Goal: Browse casually: Explore the website without a specific task or goal

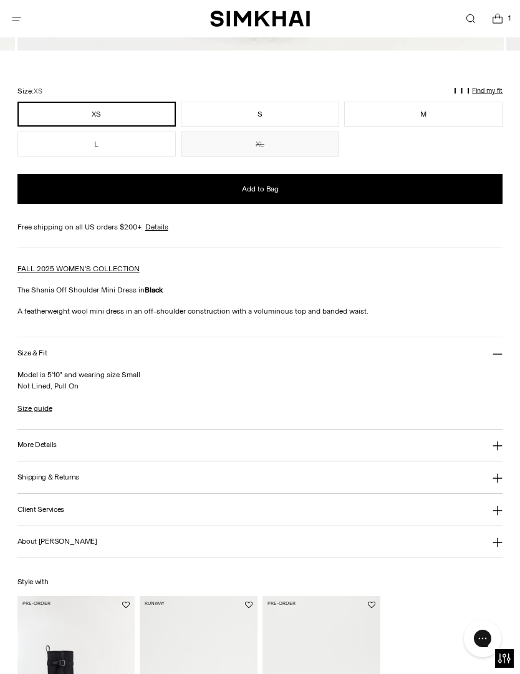
scroll to position [859, 0]
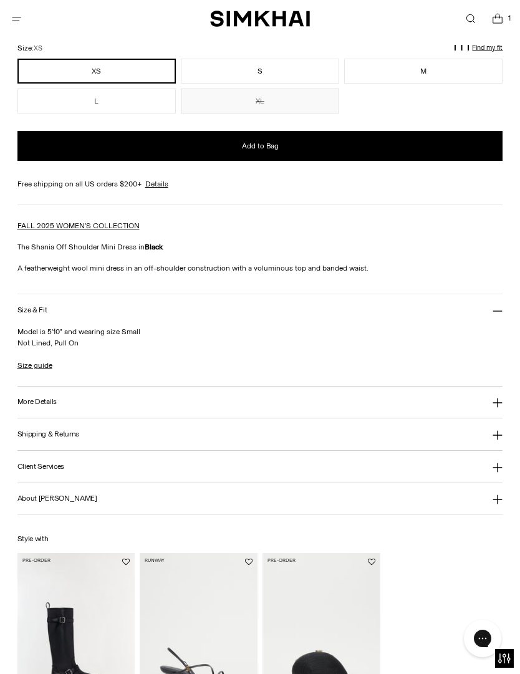
click at [428, 406] on button "More Details" at bounding box center [260, 402] width 486 height 32
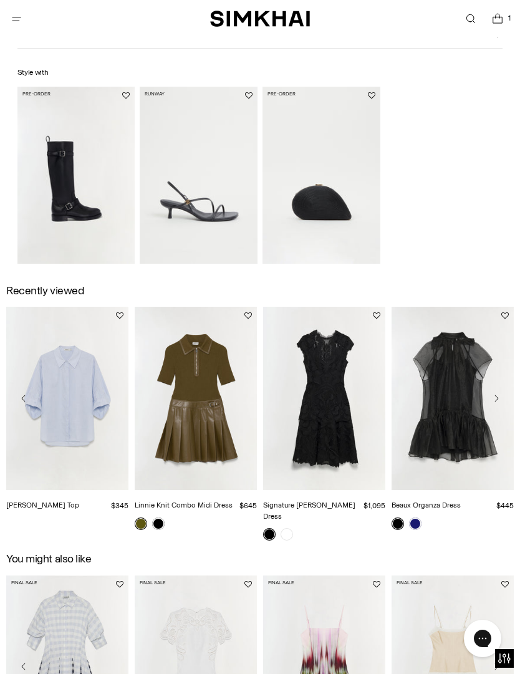
scroll to position [1389, 0]
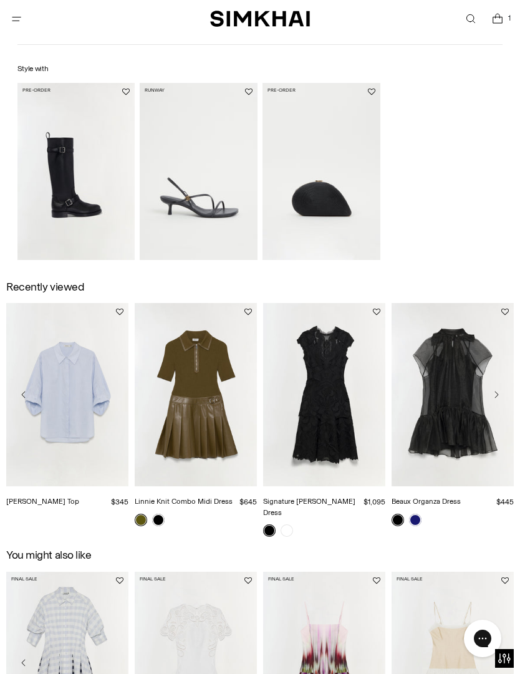
click at [225, 446] on img "Linnie Knit Combo Midi Dress" at bounding box center [196, 394] width 122 height 183
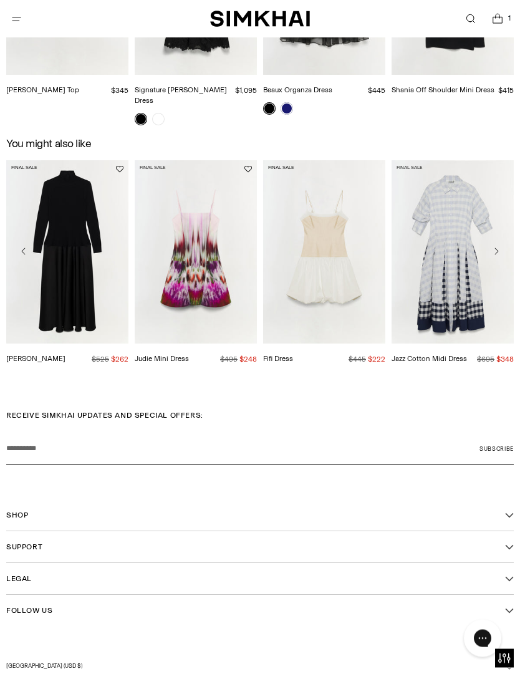
scroll to position [1795, 0]
click at [487, 284] on img "Jazz Cotton Midi Dress" at bounding box center [452, 252] width 122 height 183
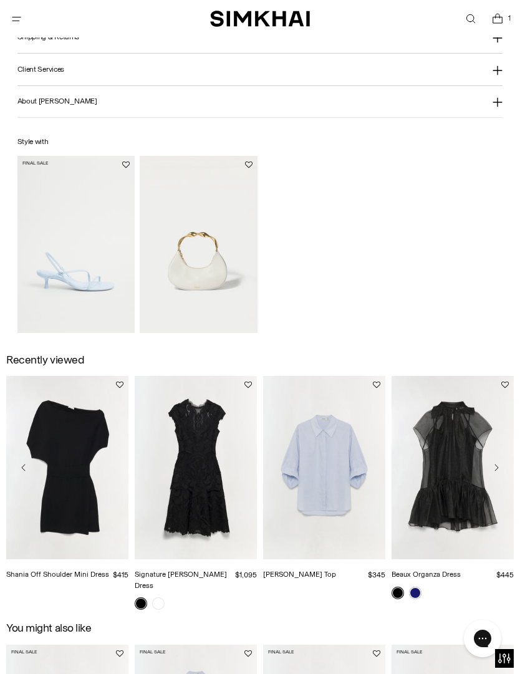
scroll to position [1277, 0]
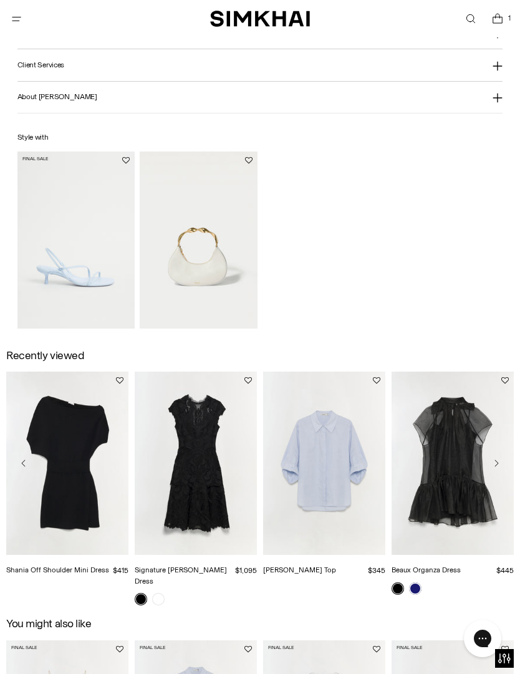
click at [343, 491] on img "Gemma Cotton Top" at bounding box center [324, 462] width 122 height 183
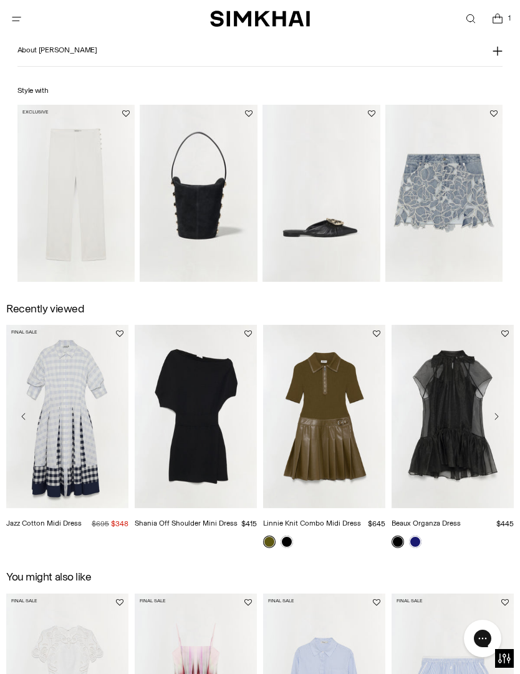
scroll to position [1448, 0]
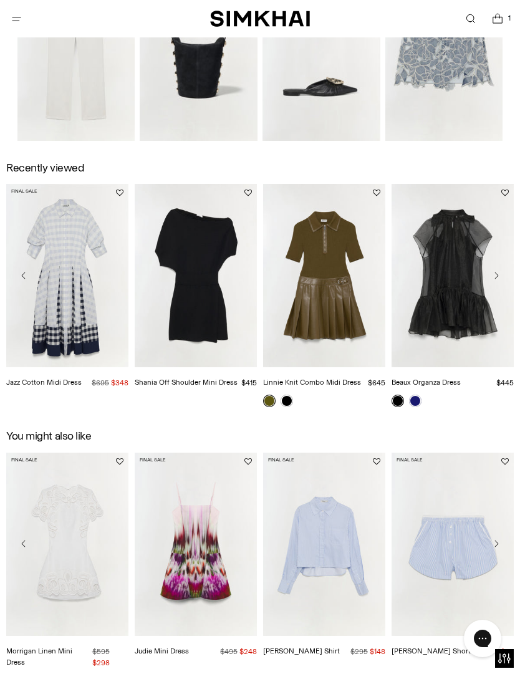
click at [458, 324] on img "Beaux Organza Dress" at bounding box center [452, 275] width 122 height 183
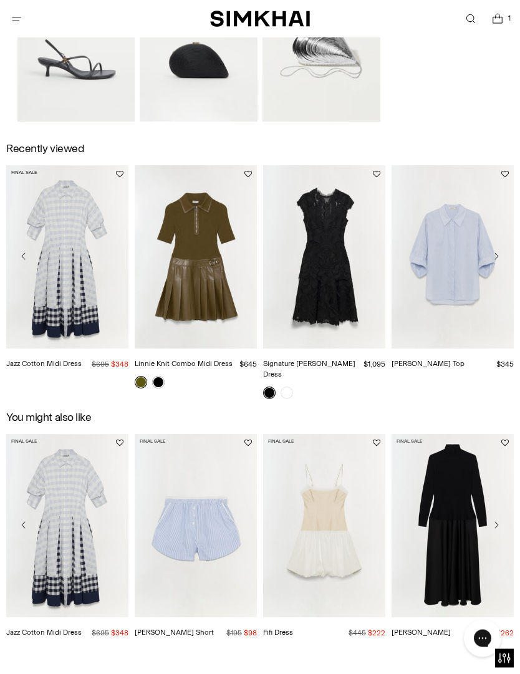
scroll to position [1554, 0]
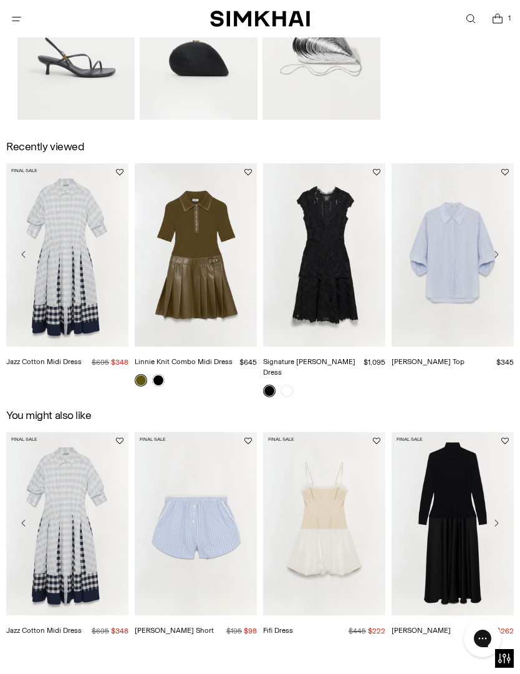
click at [342, 314] on img "Signature Laura Lace Dress" at bounding box center [324, 254] width 122 height 183
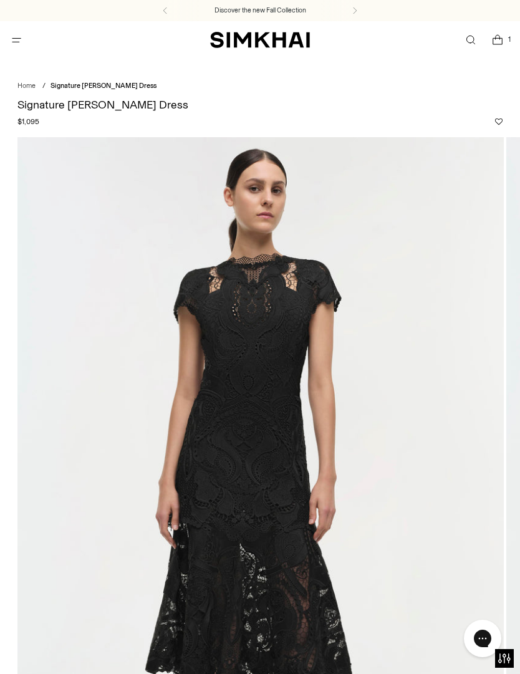
click at [27, 49] on span "Open menu modal" at bounding box center [17, 40] width 26 height 26
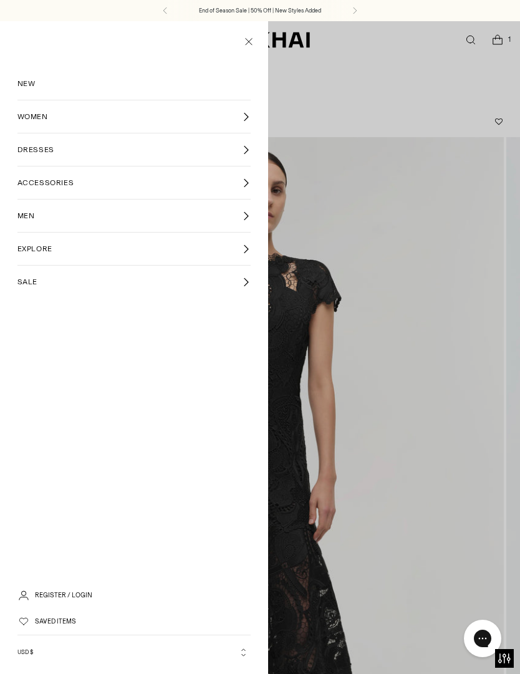
click at [44, 85] on link "NEW" at bounding box center [134, 83] width 234 height 32
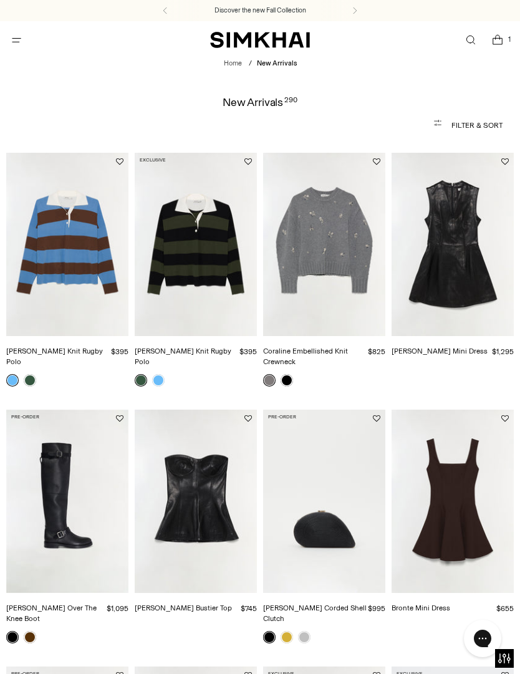
click at [487, 281] on img "Juliette Leather Mini Dress" at bounding box center [452, 244] width 122 height 183
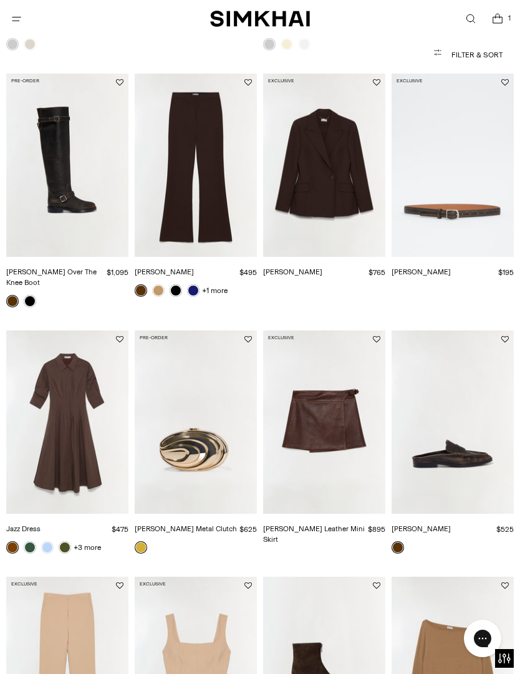
scroll to position [634, 0]
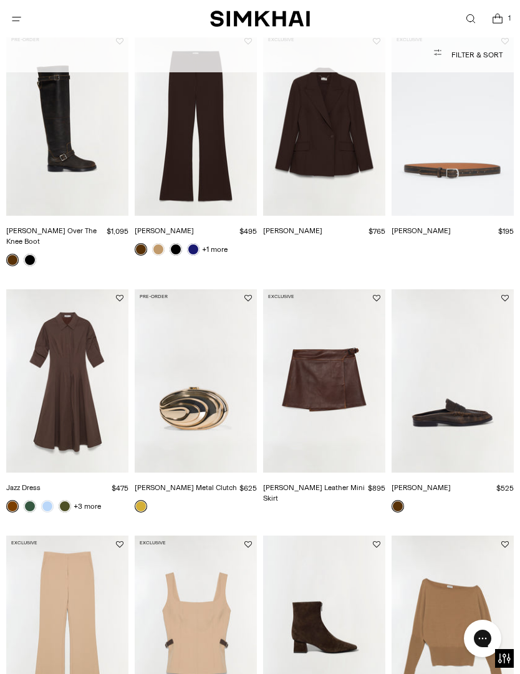
click at [467, 421] on img "Dean Leather Loafer" at bounding box center [452, 380] width 122 height 183
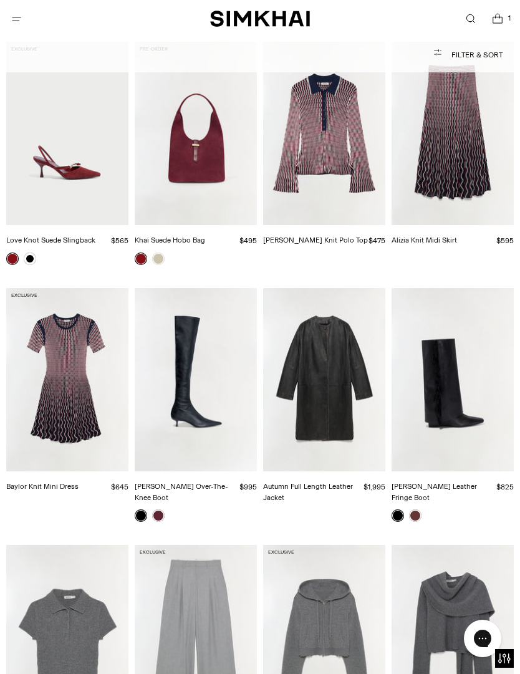
scroll to position [1889, 0]
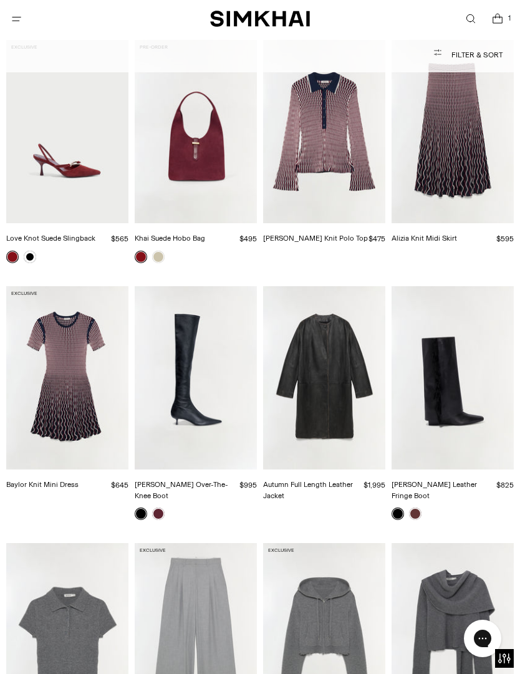
click at [60, 406] on img "Baylor Knit Mini Dress" at bounding box center [67, 377] width 122 height 183
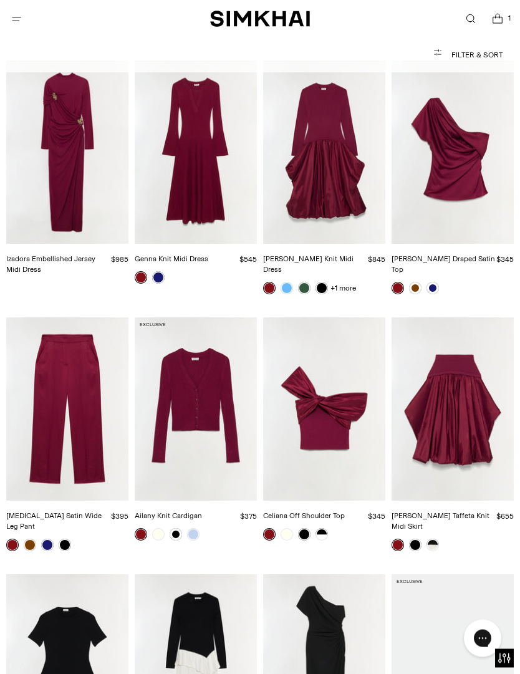
scroll to position [4382, 0]
click at [460, 142] on img "Phoebe Draped Satin Top" at bounding box center [452, 151] width 122 height 183
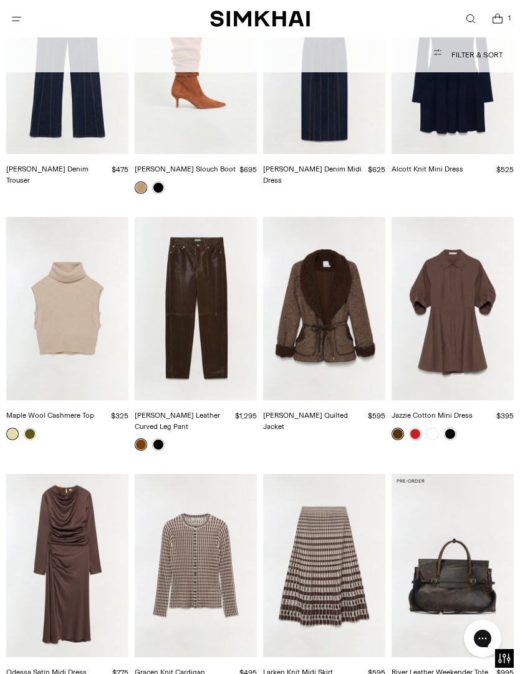
scroll to position [7490, 0]
click at [448, 283] on img "Jazzie Cotton Mini Dress" at bounding box center [452, 309] width 122 height 183
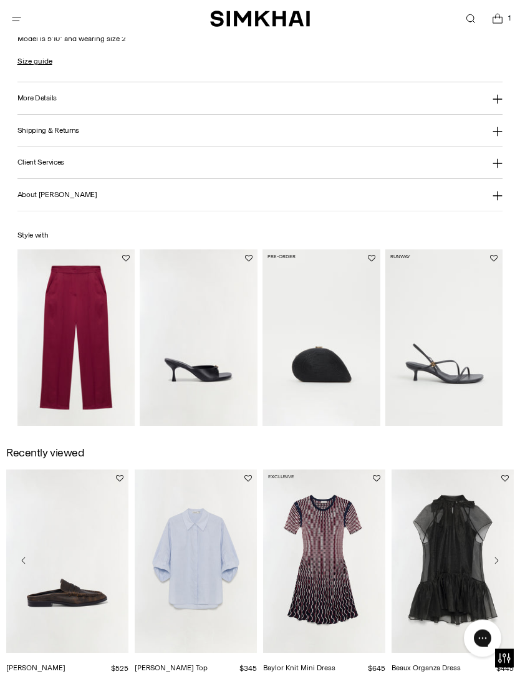
scroll to position [1225, 0]
click at [94, 367] on img "Kyra Satin Wide Leg Pant" at bounding box center [76, 337] width 118 height 176
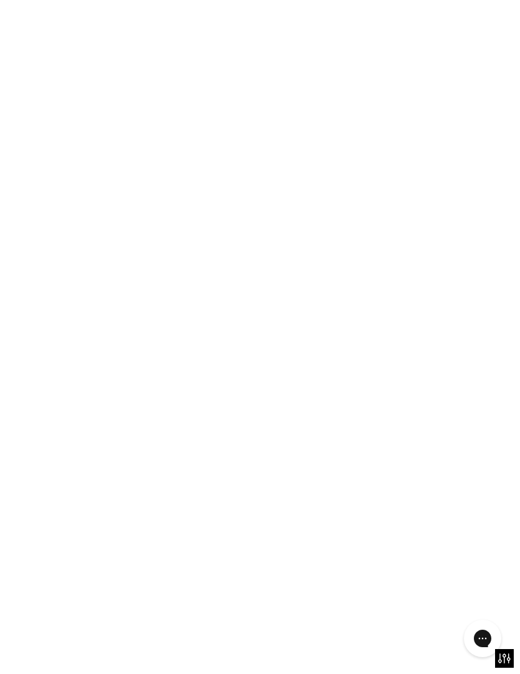
scroll to position [1267, 0]
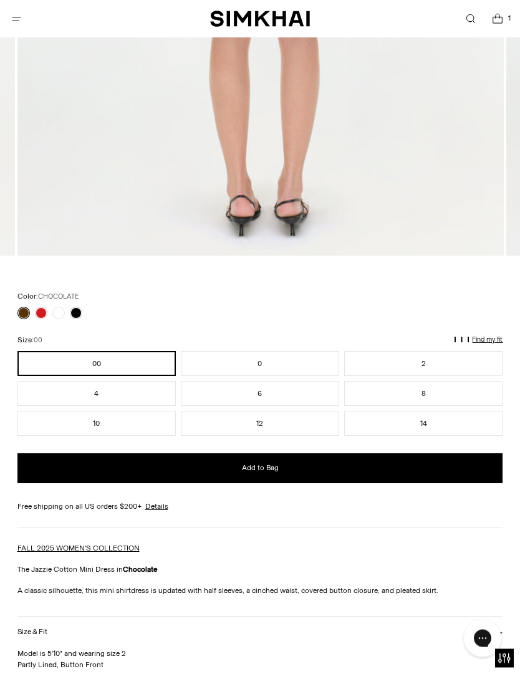
scroll to position [610, 0]
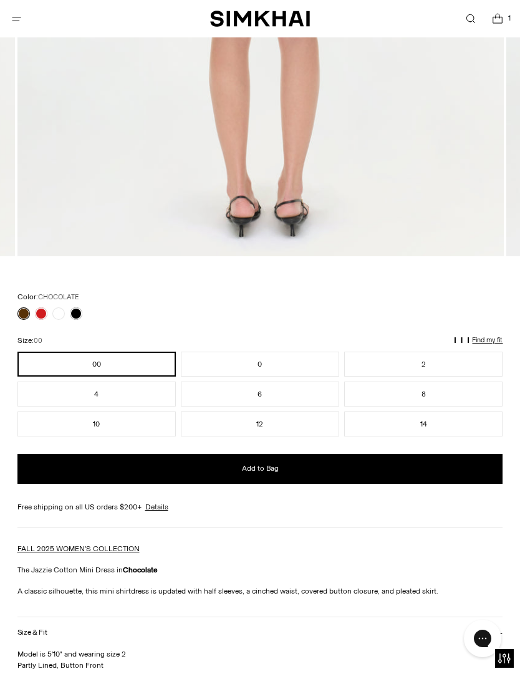
click at [46, 309] on link at bounding box center [41, 313] width 12 height 12
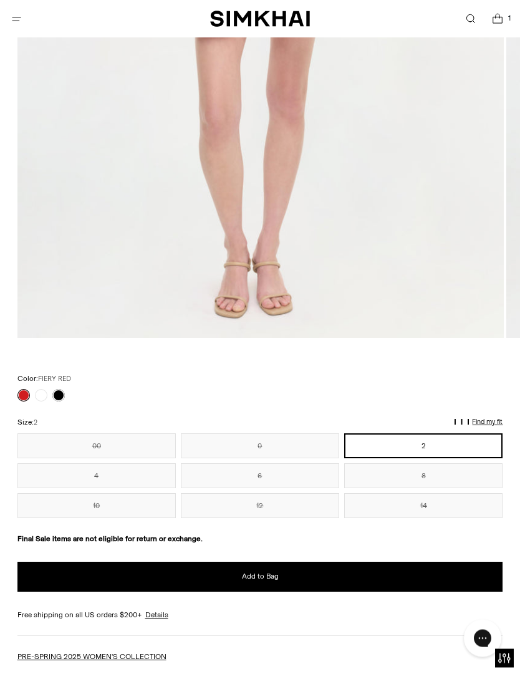
scroll to position [529, 0]
click at [47, 383] on label "Color: FIERY RED" at bounding box center [44, 379] width 54 height 12
click at [40, 393] on link at bounding box center [41, 395] width 12 height 12
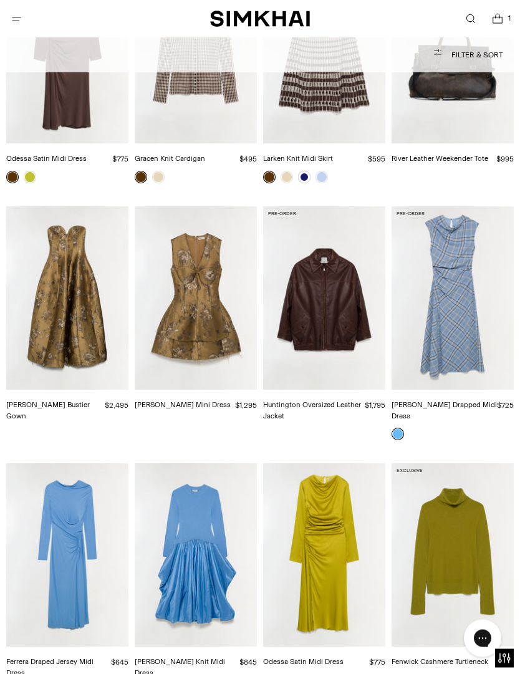
scroll to position [8008, 0]
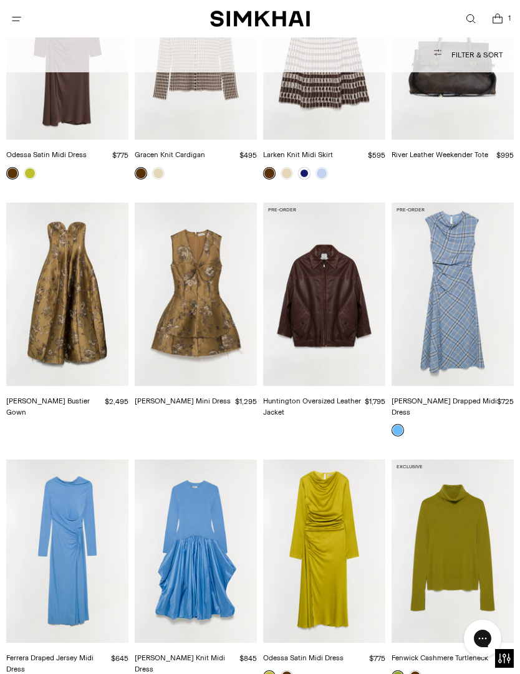
click at [155, 215] on img "Brynelle Jacquard Mini Dress" at bounding box center [196, 294] width 122 height 183
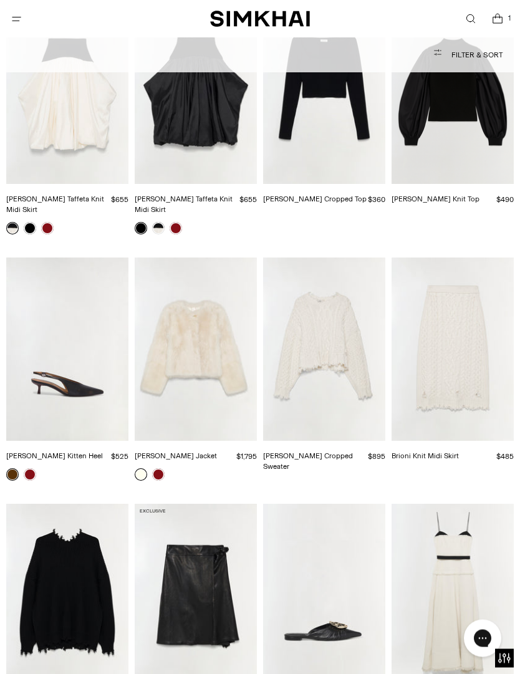
scroll to position [9224, 0]
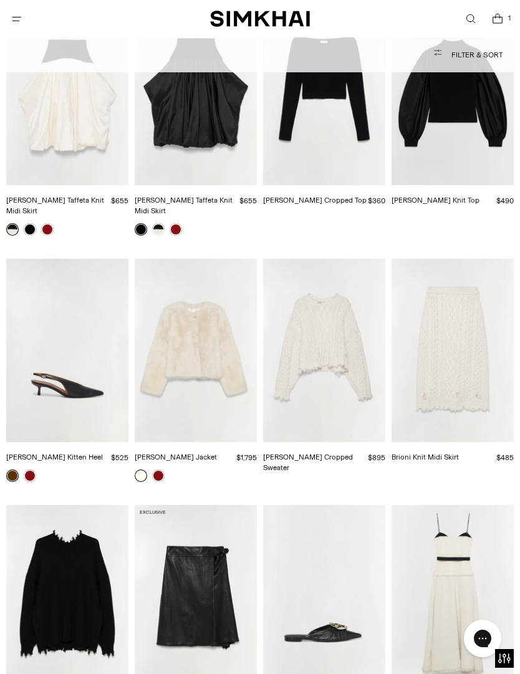
click at [69, 533] on img "Willa Oversized Wool Sweater" at bounding box center [67, 596] width 122 height 183
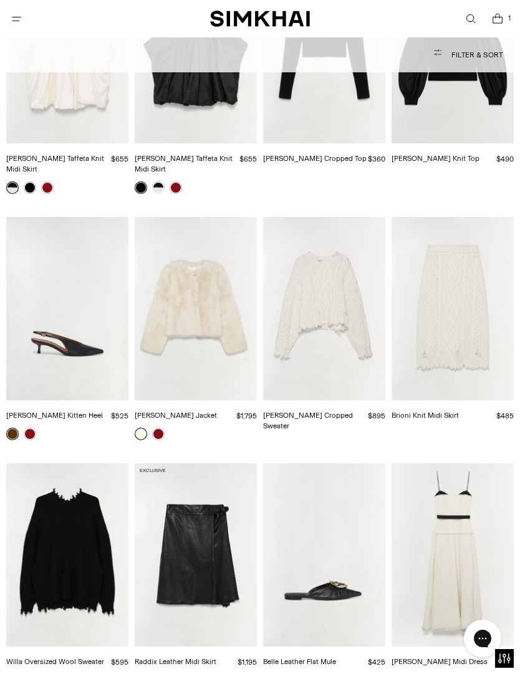
click at [339, 229] on img "Felix Knit Cropped Sweater" at bounding box center [324, 308] width 122 height 183
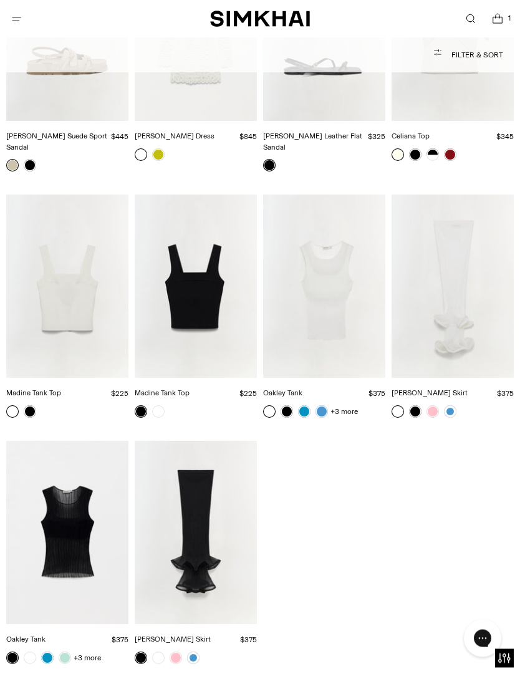
scroll to position [0, 0]
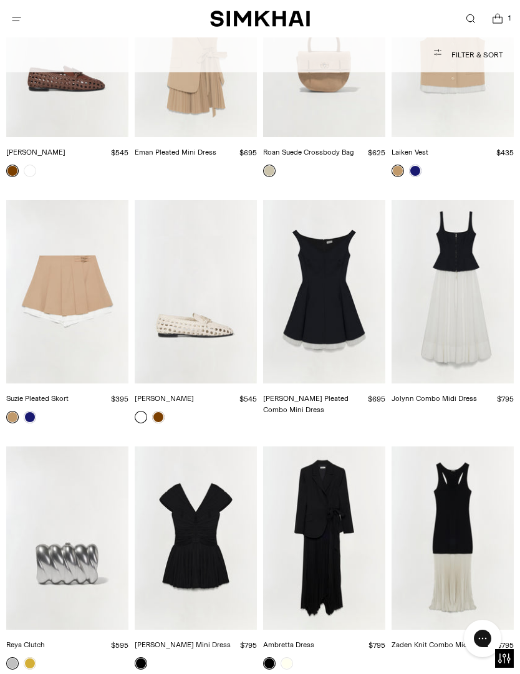
click at [14, 11] on span "Open menu modal" at bounding box center [16, 19] width 21 height 21
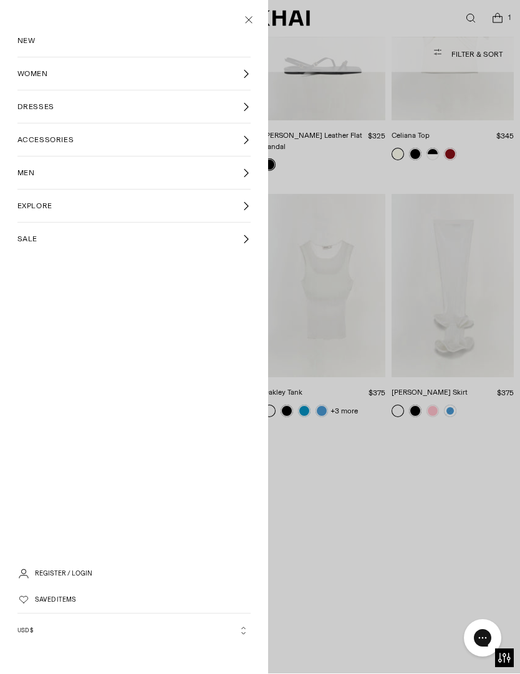
click at [455, 368] on div at bounding box center [260, 337] width 520 height 674
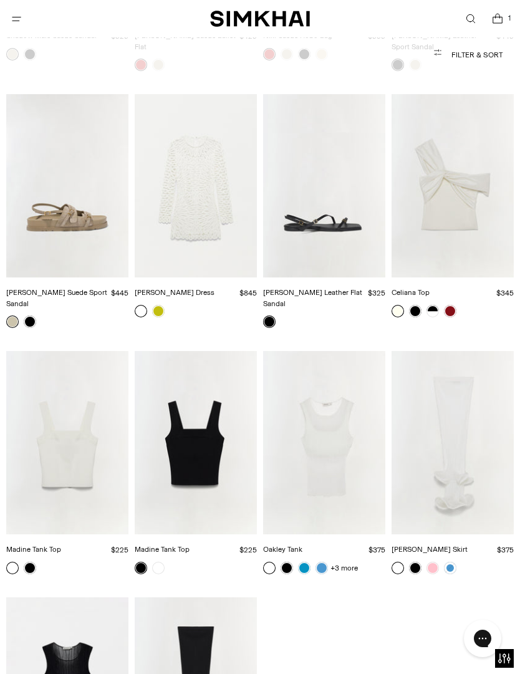
scroll to position [17529, 0]
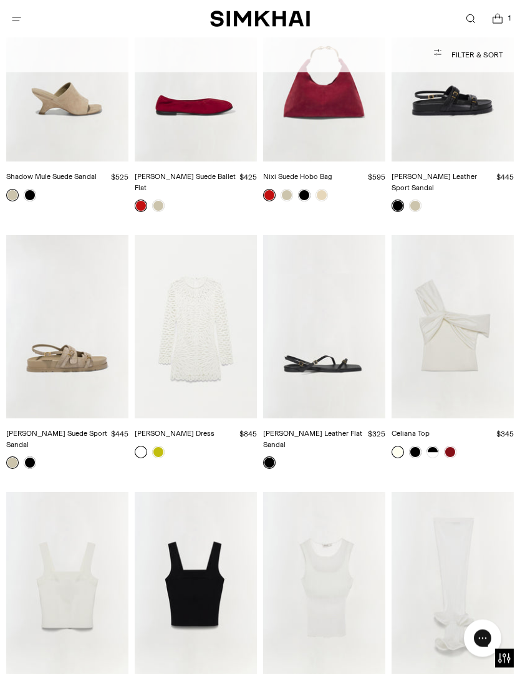
click at [14, 19] on icon "Open menu modal" at bounding box center [16, 19] width 13 height 10
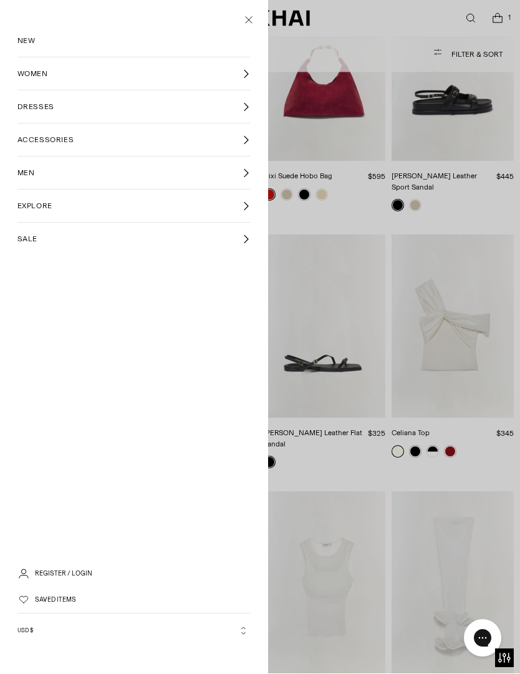
click at [213, 75] on link "WOMEN" at bounding box center [134, 74] width 234 height 32
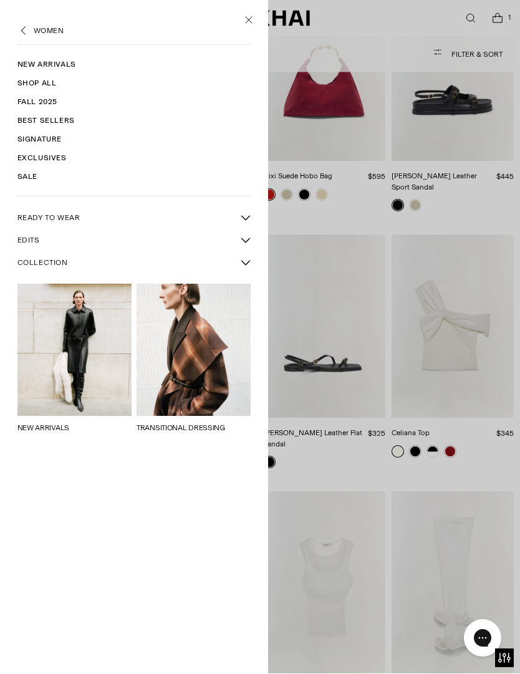
click at [78, 123] on link "Best Sellers" at bounding box center [134, 121] width 234 height 19
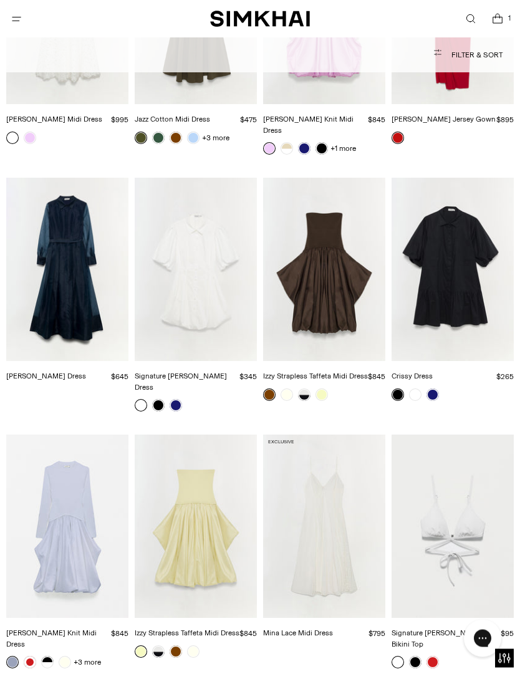
scroll to position [2265, 0]
click at [354, 266] on img "Izzy Strapless Taffeta Midi Dress" at bounding box center [324, 269] width 122 height 183
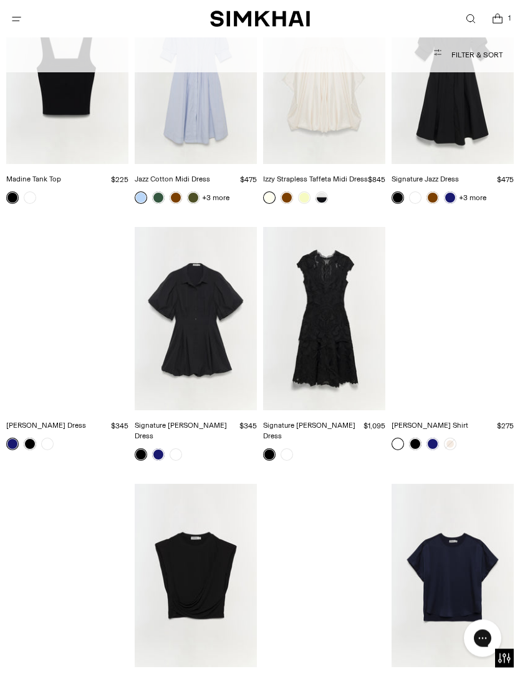
scroll to position [3439, 0]
